Goal: Task Accomplishment & Management: Manage account settings

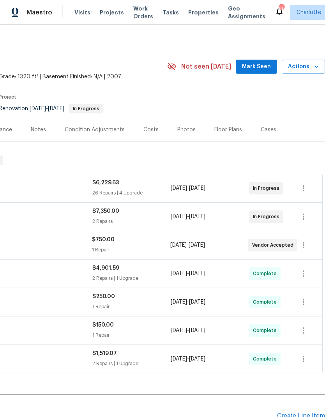
scroll to position [0, 115]
click at [314, 64] on icon "button" at bounding box center [317, 67] width 8 height 8
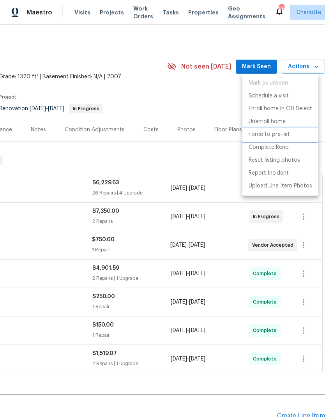
click at [289, 136] on li "Force to pre-list" at bounding box center [281, 134] width 76 height 13
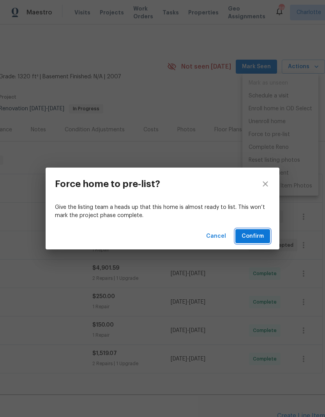
click at [261, 237] on span "Confirm" at bounding box center [253, 237] width 22 height 10
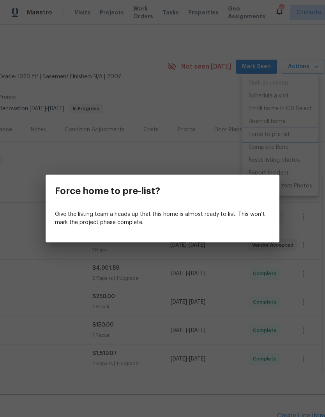
click at [229, 110] on div "Force home to pre-list? Give the listing team a heads up that this home is almo…" at bounding box center [162, 208] width 325 height 417
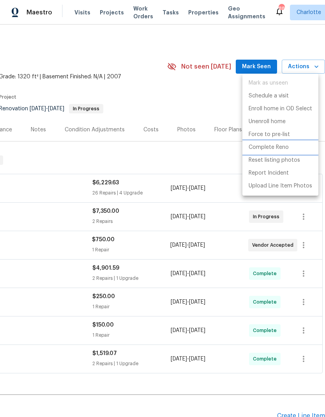
click at [283, 150] on p "Complete Reno" at bounding box center [269, 148] width 40 height 8
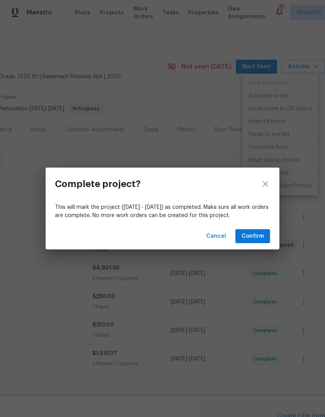
click at [263, 236] on span "Confirm" at bounding box center [253, 237] width 22 height 10
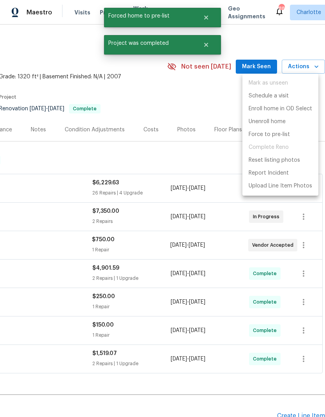
click at [206, 136] on div at bounding box center [162, 208] width 325 height 417
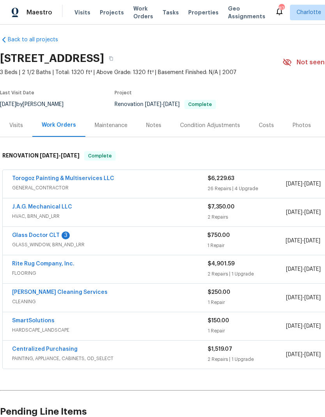
scroll to position [5, 0]
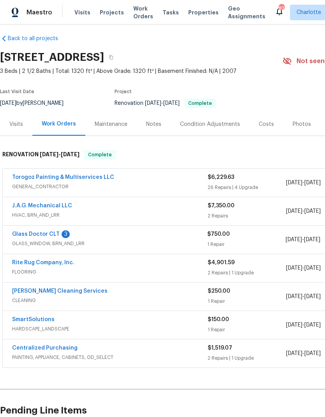
click at [75, 176] on link "Torogoz Painting & Multiservices LLC" at bounding box center [63, 177] width 102 height 5
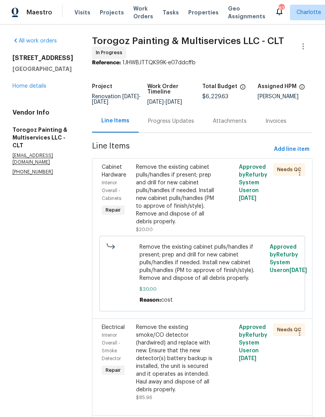
click at [210, 206] on div "Remove the existing cabinet pulls/handles if present; prep and drill for new ca…" at bounding box center [176, 194] width 81 height 62
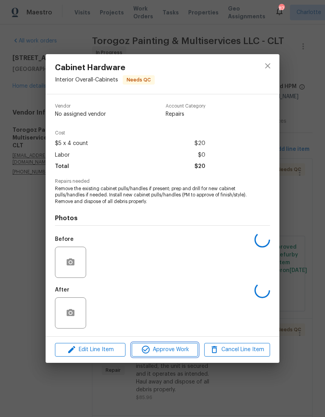
click at [178, 352] on span "Approve Work" at bounding box center [164, 350] width 61 height 10
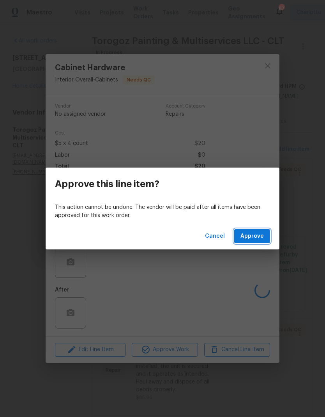
click at [260, 242] on button "Approve" at bounding box center [252, 236] width 36 height 14
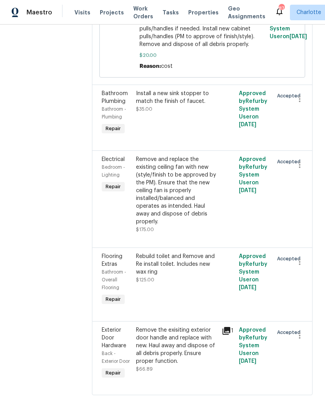
scroll to position [3342, 0]
click at [194, 276] on div "Rebuild toilet and Remove and Re install toilet. Includes new wax ring" at bounding box center [176, 264] width 81 height 23
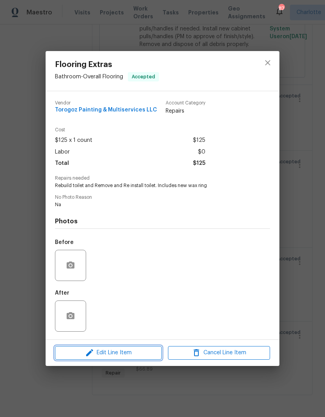
click at [137, 354] on span "Edit Line Item" at bounding box center [108, 353] width 102 height 10
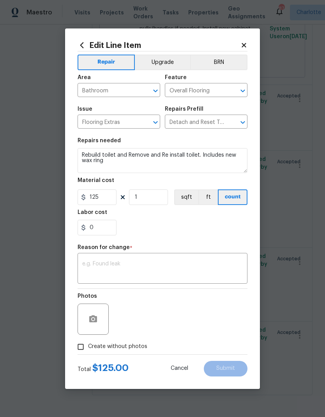
click at [229, 90] on icon "Clear" at bounding box center [233, 91] width 8 height 8
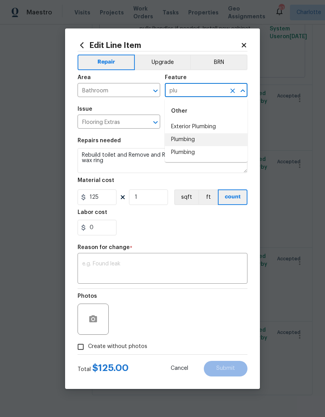
click at [200, 142] on li "Plumbing" at bounding box center [206, 139] width 83 height 13
type input "Plumbing"
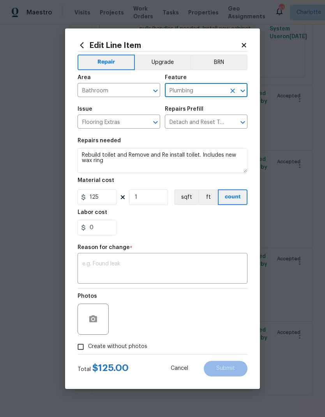
click at [128, 123] on input "Flooring Extras" at bounding box center [108, 123] width 61 height 12
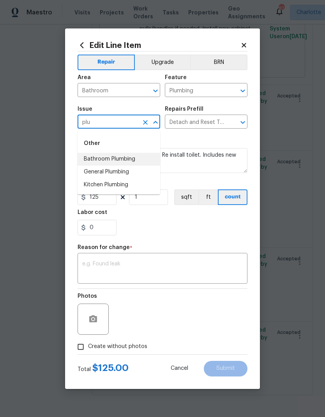
click at [135, 161] on li "Bathroom Plumbing" at bounding box center [119, 159] width 83 height 13
type input "Bathroom Plumbing"
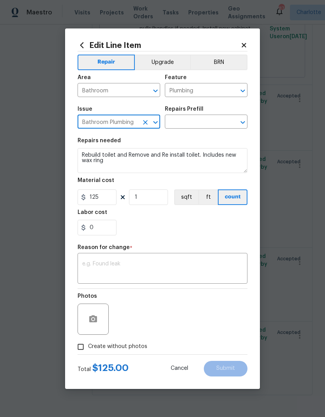
click at [222, 123] on input "text" at bounding box center [195, 123] width 61 height 12
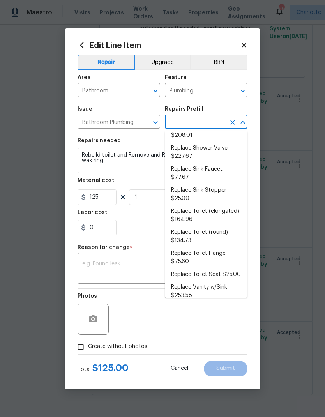
scroll to position [351, 0]
click at [197, 206] on li "Replace Toilet (elongated) $164.96" at bounding box center [206, 216] width 83 height 21
type input "Replace Toilet (elongated) $164.96"
type textarea "Remove the existing toilet, prep the flange, install a new elongated toilet wit…"
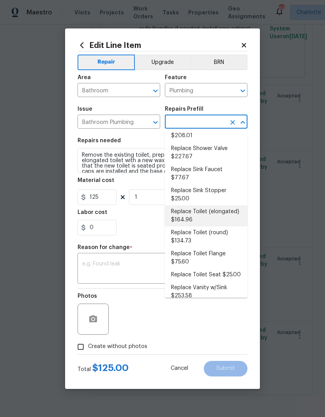
type input "Replace Toilet (elongated) $164.96"
type input "164.96"
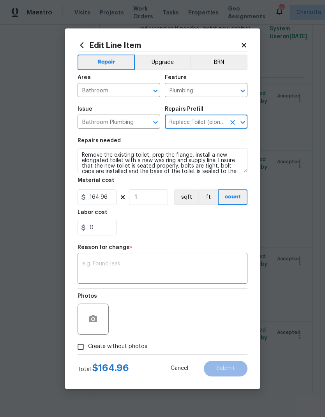
click at [185, 230] on div "0" at bounding box center [163, 228] width 170 height 16
click at [186, 267] on textarea at bounding box center [162, 269] width 161 height 16
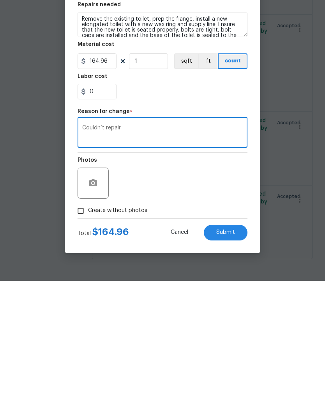
type textarea "Couldn’t repair"
click at [211, 289] on div "Photos" at bounding box center [163, 314] width 170 height 51
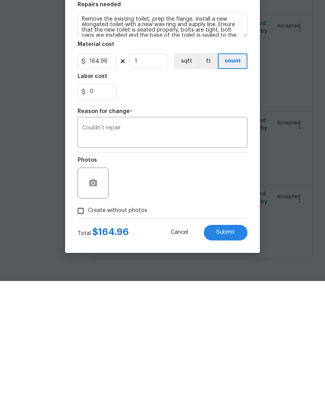
scroll to position [31, 0]
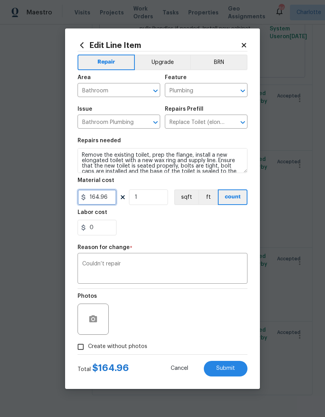
click at [100, 198] on input "164.96" at bounding box center [97, 198] width 39 height 16
type input "250"
click at [242, 225] on div "0" at bounding box center [163, 228] width 170 height 16
click at [230, 265] on textarea "Couldn’t repair" at bounding box center [162, 269] width 161 height 16
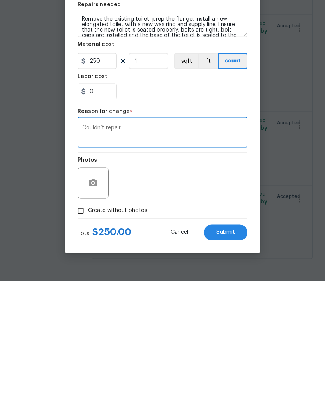
click at [235, 366] on span "Submit" at bounding box center [225, 369] width 19 height 6
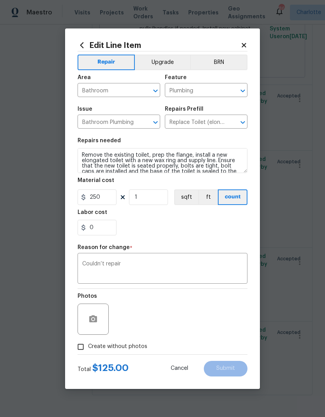
type textarea "Rebuild toilet and Remove and Re install toilet. Includes new wax ring"
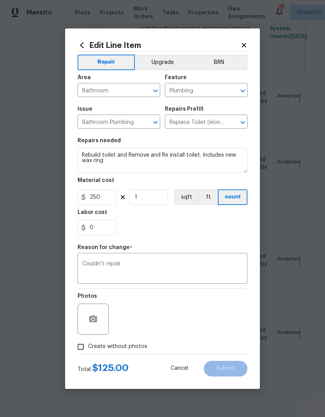
type input "Overall Flooring"
type input "Flooring Extras"
type input "Detach and Reset Toilet $60.00"
type input "125"
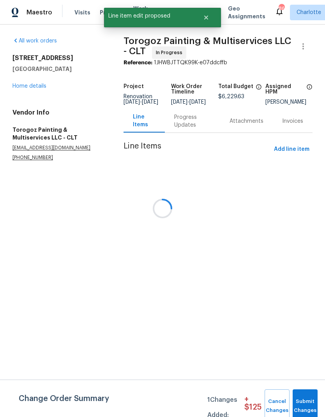
scroll to position [0, 0]
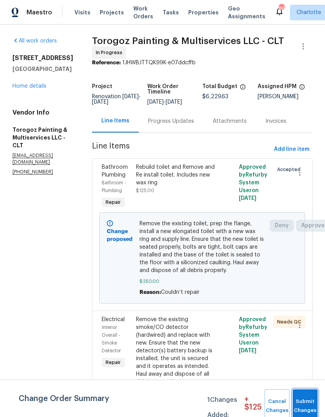
click at [311, 403] on span "Submit Changes" at bounding box center [305, 406] width 17 height 18
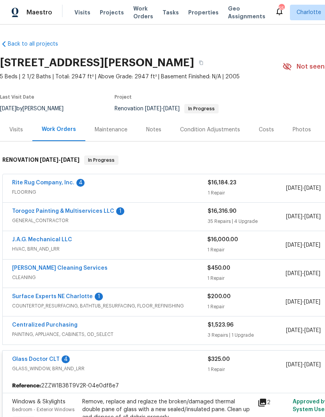
scroll to position [8, 0]
click at [91, 209] on link "Torogoz Painting & Multiservices LLC" at bounding box center [63, 211] width 102 height 5
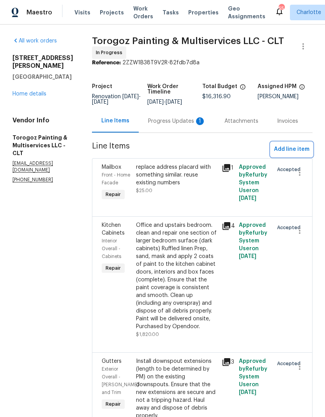
click at [298, 152] on span "Add line item" at bounding box center [291, 150] width 35 height 10
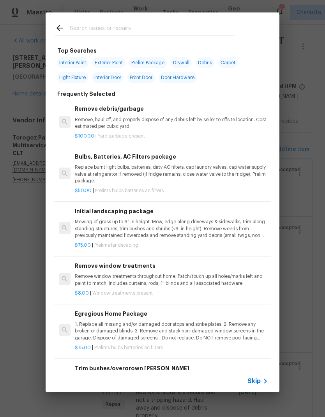
click at [148, 30] on input "text" at bounding box center [152, 29] width 165 height 12
type input "Sink"
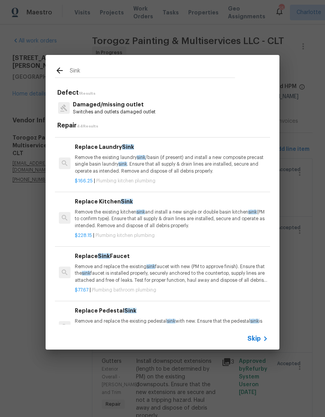
scroll to position [91, 0]
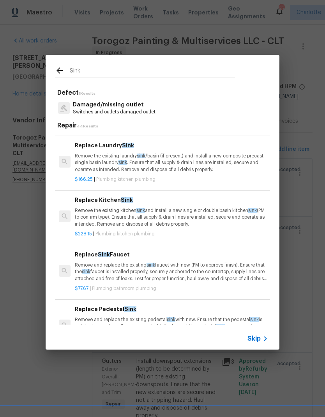
click at [190, 214] on p "Remove the existing kitchen sink and install a new single or double basin kitch…" at bounding box center [171, 217] width 193 height 20
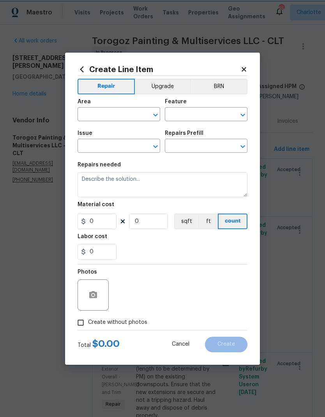
type input "Plumbing"
type input "Kitchen Plumbing"
type textarea "Remove the existing kitchen sink and install a new single or double basin kitch…"
type input "1"
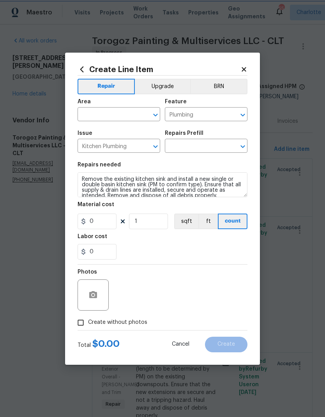
type input "Replace Kitchen Sink $228.15"
click at [160, 83] on button "Upgrade" at bounding box center [163, 87] width 56 height 16
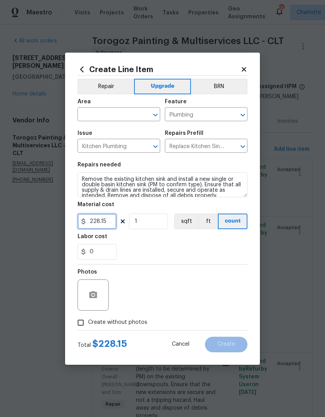
click at [109, 220] on input "228.15" at bounding box center [97, 222] width 39 height 16
type input "22"
click at [101, 115] on input "text" at bounding box center [108, 115] width 61 height 12
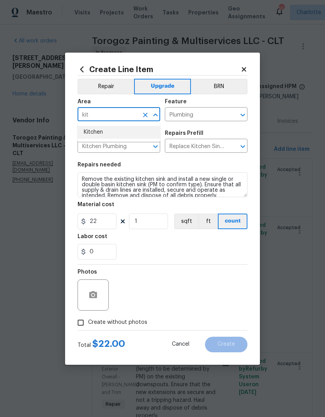
click at [88, 129] on li "Kitchen" at bounding box center [119, 132] width 83 height 13
type input "Kitchen"
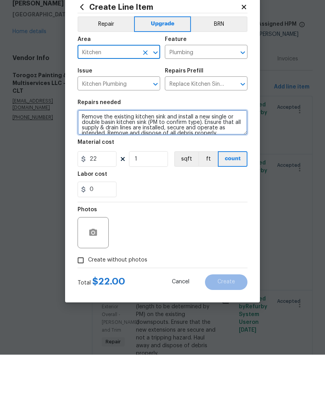
click at [196, 172] on textarea "Remove the existing kitchen sink and install a new single or double basin kitch…" at bounding box center [163, 184] width 170 height 25
type textarea "Remove the existing kitchen sink and install a new single or double basin kitch…"
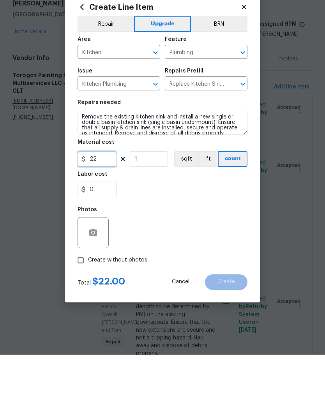
click at [101, 214] on input "22" at bounding box center [97, 222] width 39 height 16
type input "225"
click at [233, 265] on div "Photos" at bounding box center [163, 290] width 170 height 51
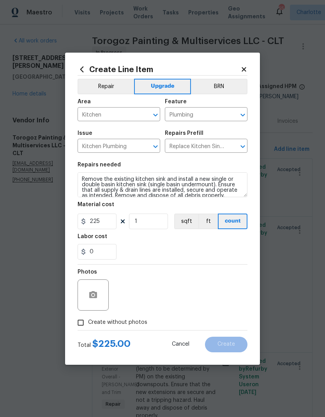
click at [82, 322] on input "Create without photos" at bounding box center [80, 322] width 15 height 15
checkbox input "true"
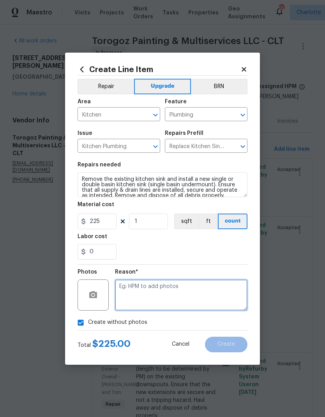
click at [230, 299] on textarea at bounding box center [181, 295] width 133 height 31
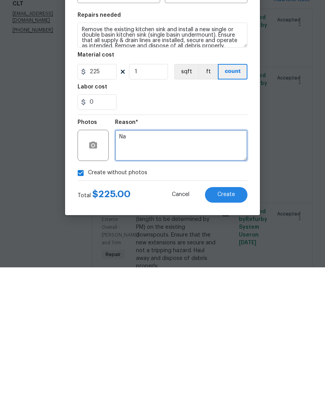
type textarea "Na"
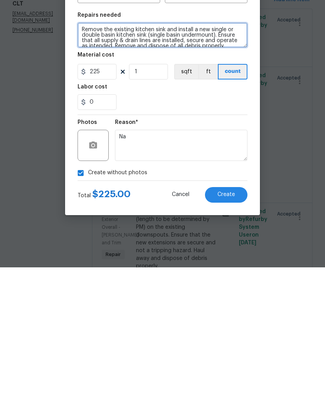
click at [81, 172] on textarea "Remove the existing kitchen sink and install a new single or double basin kitch…" at bounding box center [163, 184] width 170 height 25
type textarea "#sala Remove the existing kitchen sink and install a new single or double basin…"
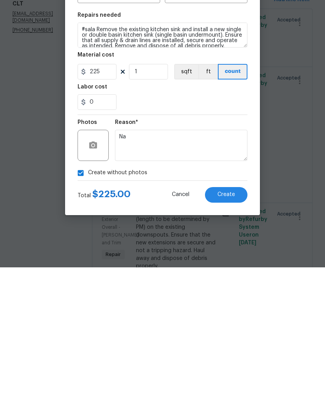
click at [239, 337] on button "Create" at bounding box center [226, 345] width 43 height 16
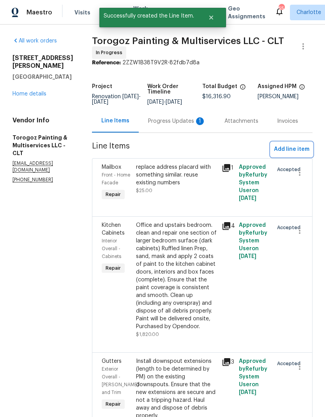
click at [299, 145] on span "Add line item" at bounding box center [291, 150] width 35 height 10
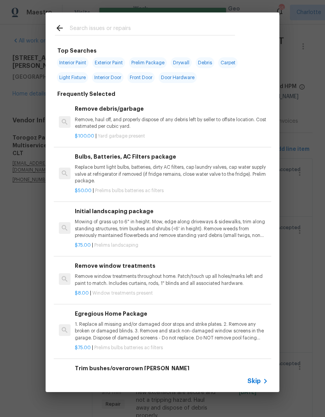
click at [133, 25] on input "text" at bounding box center [152, 29] width 165 height 12
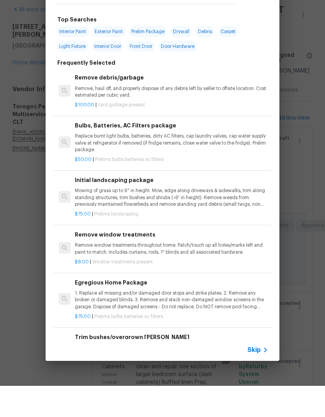
type input "Faicet"
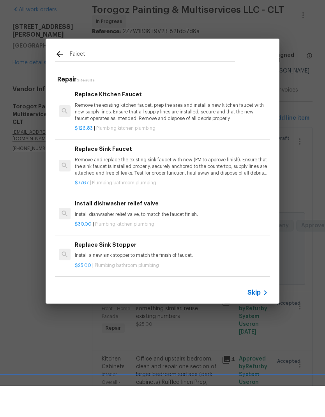
click at [193, 133] on p "Remove the existing kitchen faucet, prep the area and install a new kitchen fau…" at bounding box center [171, 143] width 193 height 20
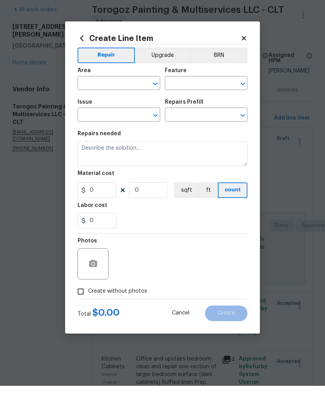
type input "Plumbing"
type input "Kitchen Plumbing"
type textarea "Remove the existing kitchen faucet, prep the area and install a new kitchen fau…"
type input "1"
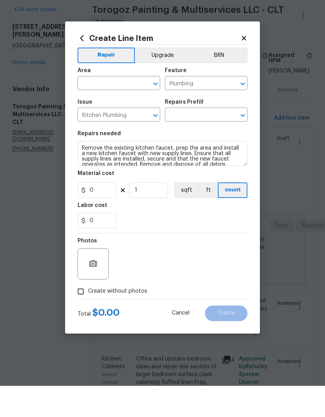
type input "Replace Kitchen Faucet $126.83"
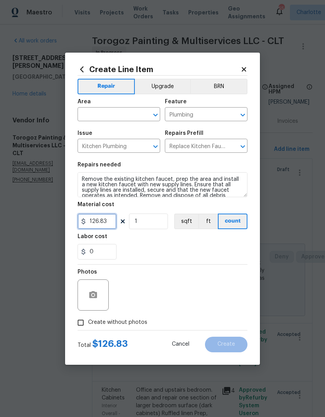
click at [105, 222] on input "126.83" at bounding box center [97, 222] width 39 height 16
click at [104, 221] on input "126.83" at bounding box center [97, 222] width 39 height 16
type input "12"
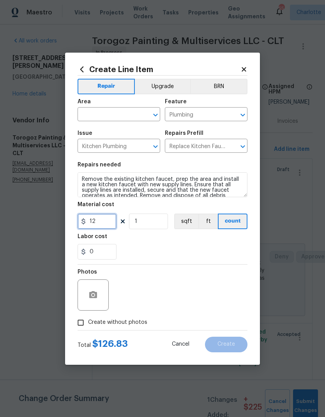
type input "0"
type input "5"
click at [89, 111] on input "text" at bounding box center [108, 115] width 61 height 12
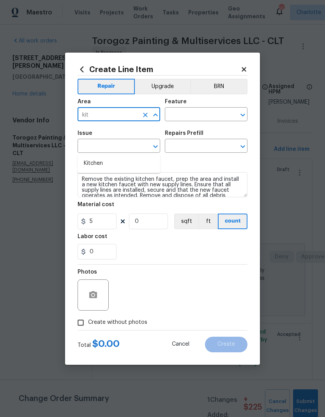
click at [91, 157] on li "Kitchen" at bounding box center [119, 163] width 83 height 13
type input "Kitchen"
click at [216, 112] on input "text" at bounding box center [195, 115] width 61 height 12
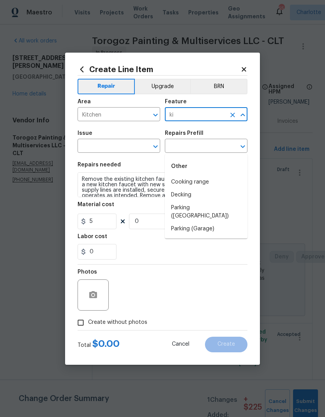
type input "k"
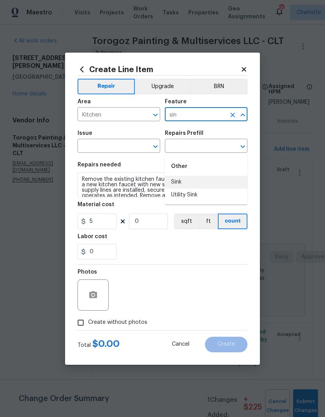
click at [182, 176] on li "Sink" at bounding box center [206, 182] width 83 height 13
type input "Sink"
click at [126, 142] on input "text" at bounding box center [108, 147] width 61 height 12
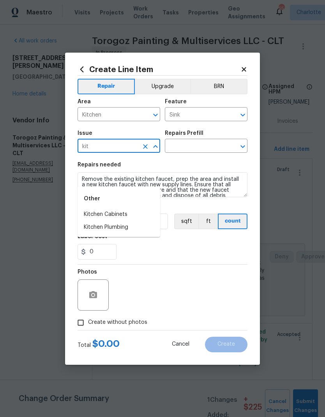
click at [99, 221] on li "Kitchen Plumbing" at bounding box center [119, 227] width 83 height 13
type input "Kitchen Plumbing"
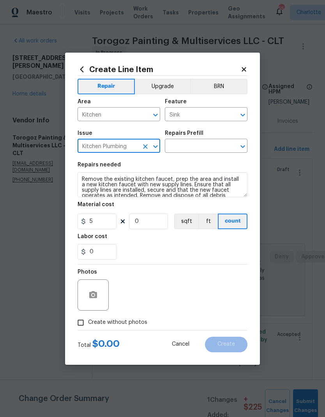
click at [210, 145] on input "text" at bounding box center [195, 147] width 61 height 12
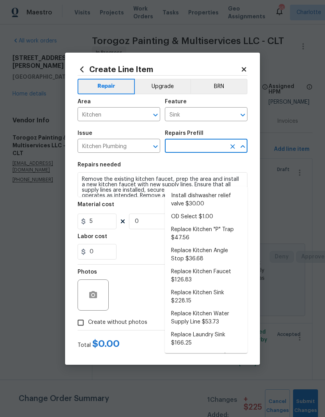
scroll to position [34, 0]
click at [226, 266] on li "Replace Kitchen Faucet $126.83" at bounding box center [206, 276] width 83 height 21
type input "Replace Kitchen Faucet $126.83"
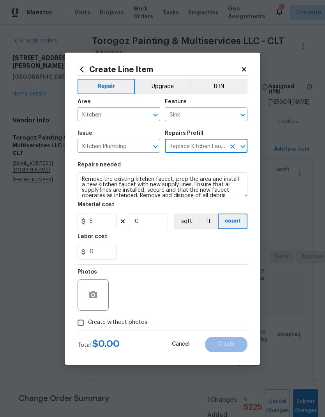
type input "Plumbing"
type input "1"
type input "Replace Kitchen Faucet $126.83"
click at [109, 220] on input "126.83" at bounding box center [97, 222] width 39 height 16
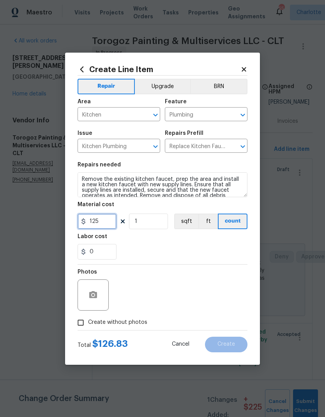
type input "125"
click at [136, 243] on div "Labor cost" at bounding box center [163, 239] width 170 height 10
click at [161, 84] on button "Upgrade" at bounding box center [163, 87] width 56 height 16
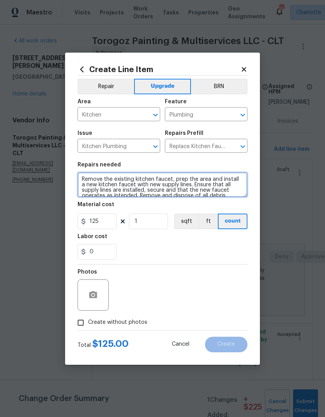
click at [79, 177] on textarea "Remove the existing kitchen faucet, prep the area and install a new kitchen fau…" at bounding box center [163, 184] width 170 height 25
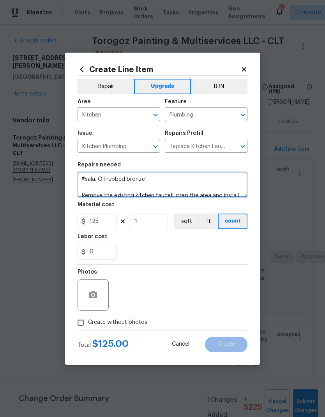
type textarea "#sala. Oil rubbed bronze Remove the existing kitchen faucet, prep the area and …"
click at [228, 252] on div "0" at bounding box center [163, 252] width 170 height 16
click at [77, 318] on input "Create without photos" at bounding box center [80, 322] width 15 height 15
checkbox input "true"
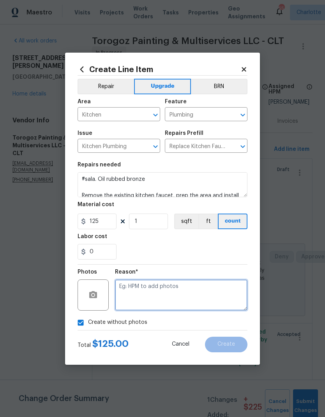
click at [227, 297] on textarea at bounding box center [181, 295] width 133 height 31
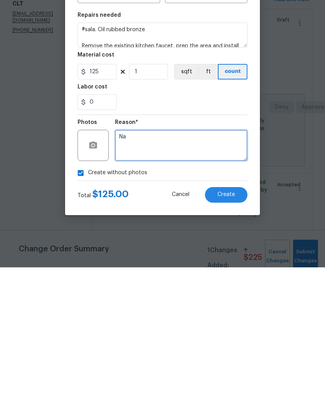
type textarea "Na"
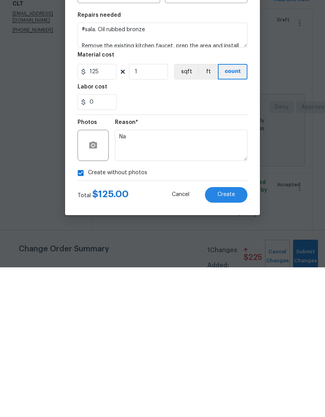
click at [236, 337] on button "Create" at bounding box center [226, 345] width 43 height 16
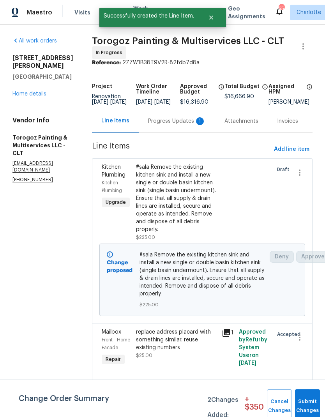
scroll to position [0, 0]
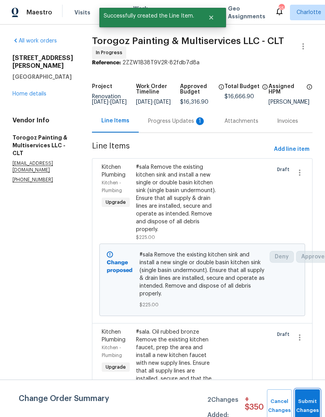
click at [310, 398] on button "Submit Changes" at bounding box center [307, 407] width 25 height 34
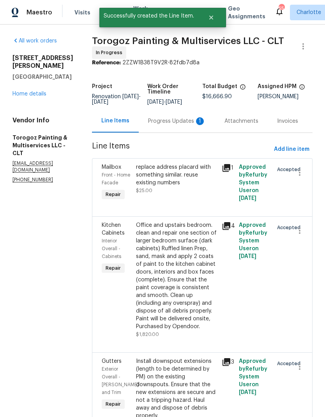
click at [175, 121] on div "Progress Updates 1" at bounding box center [177, 121] width 58 height 8
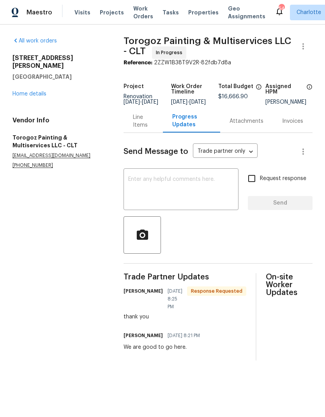
click at [26, 91] on link "Home details" at bounding box center [29, 93] width 34 height 5
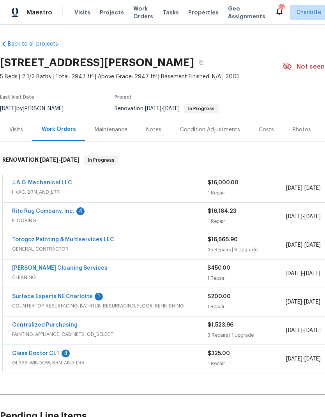
click at [96, 240] on link "Torogoz Painting & Multiservices LLC" at bounding box center [63, 239] width 102 height 5
